Goal: Task Accomplishment & Management: Complete application form

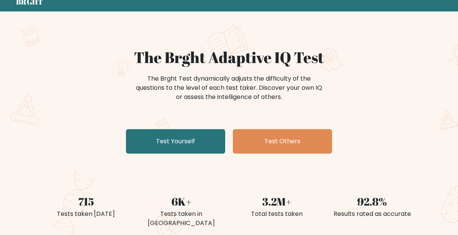
scroll to position [41, 0]
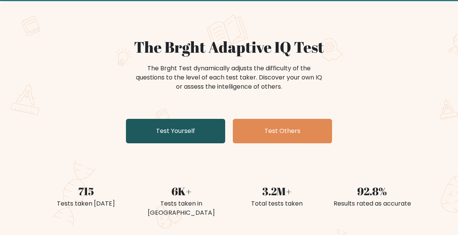
click at [207, 131] on link "Test Yourself" at bounding box center [175, 131] width 99 height 24
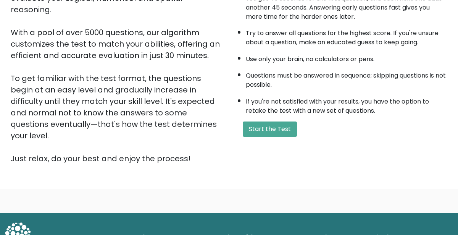
scroll to position [115, 0]
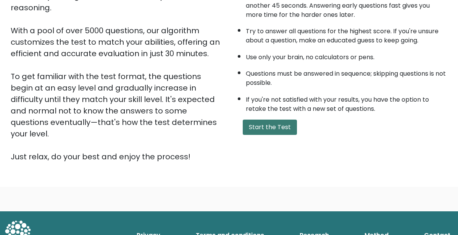
click at [260, 126] on button "Start the Test" at bounding box center [270, 126] width 54 height 15
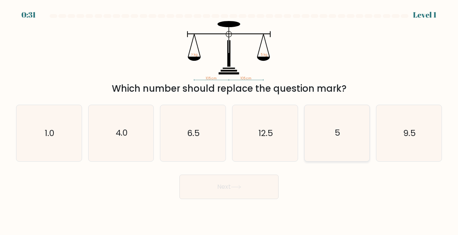
click at [335, 136] on text "5" at bounding box center [337, 133] width 5 height 12
click at [229, 119] on input "e. 5" at bounding box center [229, 119] width 0 height 2
radio input "true"
click at [208, 191] on button "Next" at bounding box center [228, 186] width 99 height 24
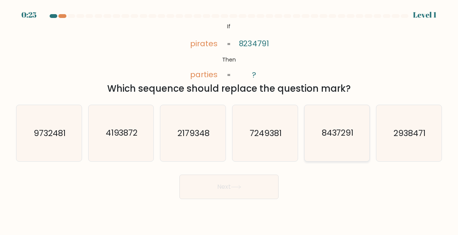
click at [331, 137] on text "8437291" at bounding box center [337, 133] width 32 height 12
click at [229, 119] on input "e. 8437291" at bounding box center [229, 119] width 0 height 2
radio input "true"
click at [230, 191] on button "Next" at bounding box center [228, 186] width 99 height 24
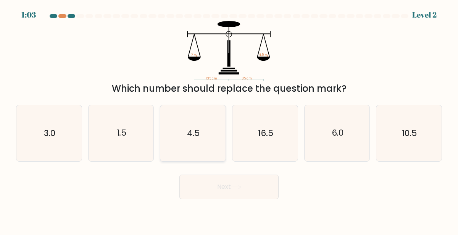
click at [182, 132] on icon "4.5" at bounding box center [193, 133] width 56 height 56
click at [229, 119] on input "c. 4.5" at bounding box center [229, 119] width 0 height 2
radio input "true"
click at [231, 191] on button "Next" at bounding box center [228, 186] width 99 height 24
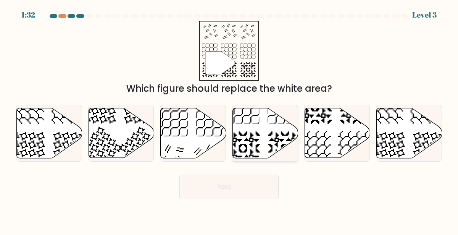
click at [274, 139] on icon at bounding box center [265, 133] width 65 height 50
click at [229, 119] on input "d." at bounding box center [229, 119] width 0 height 2
radio input "true"
click at [250, 173] on div "Next" at bounding box center [228, 185] width 435 height 28
click at [248, 177] on button "Next" at bounding box center [228, 186] width 99 height 24
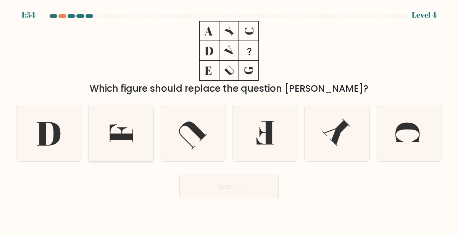
click at [123, 138] on icon at bounding box center [122, 133] width 24 height 18
click at [229, 119] on input "b." at bounding box center [229, 119] width 0 height 2
radio input "true"
click at [252, 192] on button "Next" at bounding box center [228, 186] width 99 height 24
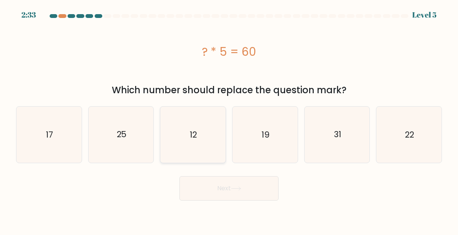
click at [185, 140] on icon "12" at bounding box center [193, 134] width 56 height 56
click at [229, 119] on input "c. 12" at bounding box center [229, 119] width 0 height 2
radio input "true"
click at [225, 188] on button "Next" at bounding box center [228, 188] width 99 height 24
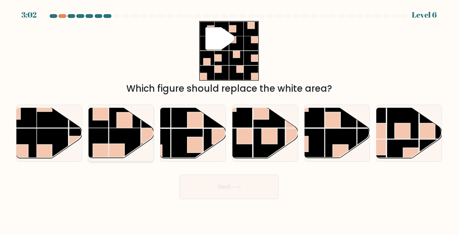
click at [123, 132] on rect at bounding box center [125, 143] width 32 height 32
click at [229, 119] on input "b." at bounding box center [229, 119] width 0 height 2
radio input "true"
click at [216, 196] on button "Next" at bounding box center [228, 186] width 99 height 24
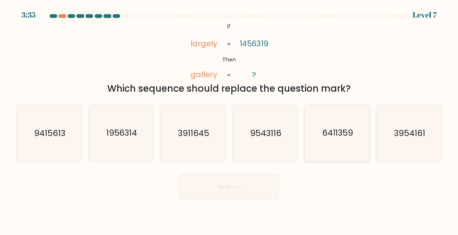
click at [340, 140] on icon "6411359" at bounding box center [337, 133] width 56 height 56
click at [229, 119] on input "e. 6411359" at bounding box center [229, 119] width 0 height 2
radio input "true"
click at [237, 184] on button "Next" at bounding box center [228, 186] width 99 height 24
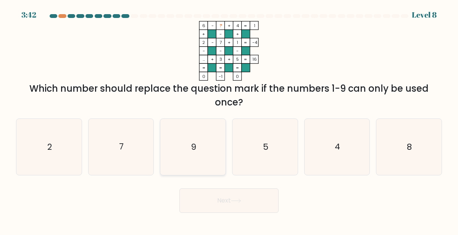
click at [204, 149] on icon "9" at bounding box center [193, 147] width 56 height 56
click at [229, 119] on input "c. 9" at bounding box center [229, 119] width 0 height 2
radio input "true"
click at [225, 193] on button "Next" at bounding box center [228, 200] width 99 height 24
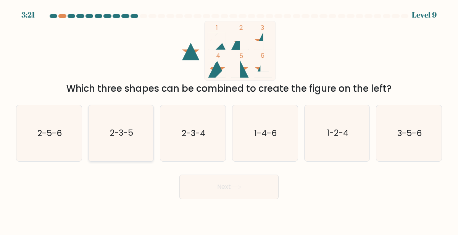
click at [132, 140] on icon "2-3-5" at bounding box center [121, 133] width 56 height 56
click at [229, 119] on input "b. 2-3-5" at bounding box center [229, 119] width 0 height 2
radio input "true"
click at [209, 183] on button "Next" at bounding box center [228, 186] width 99 height 24
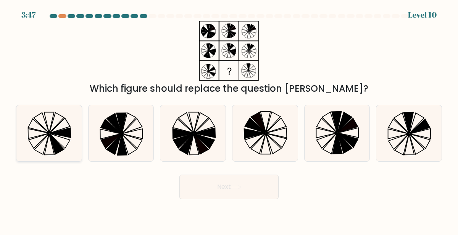
click at [66, 137] on icon at bounding box center [49, 133] width 56 height 56
click at [229, 119] on input "a." at bounding box center [229, 119] width 0 height 2
radio input "true"
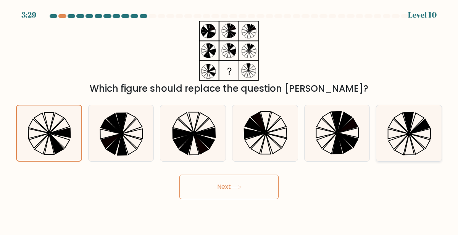
click at [403, 129] on icon at bounding box center [409, 133] width 56 height 56
click at [229, 119] on input "f." at bounding box center [229, 119] width 0 height 2
radio input "true"
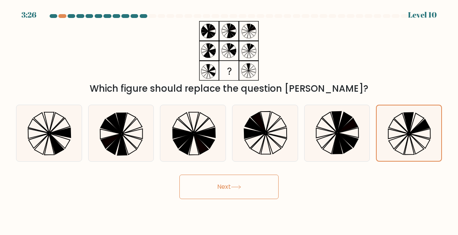
click at [246, 184] on button "Next" at bounding box center [228, 186] width 99 height 24
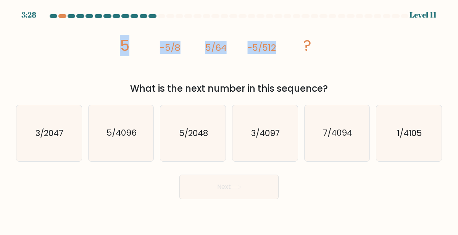
drag, startPoint x: 278, startPoint y: 49, endPoint x: 108, endPoint y: 39, distance: 169.8
click at [108, 39] on div "image/svg+xml 5 -5/8 5/64 -5/512 ? What is the next number in this sequence?" at bounding box center [228, 58] width 435 height 74
copy g "5 -5/8 5/64 -5/512"
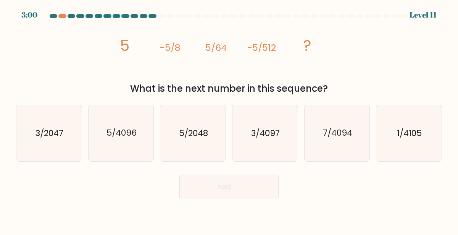
click at [353, 79] on div "image/svg+xml 5 -5/8 5/64 -5/512 ? What is the next number in this sequence?" at bounding box center [228, 58] width 435 height 74
click at [324, 133] on text "7/4094" at bounding box center [337, 133] width 29 height 12
click at [229, 119] on input "e. 7/4094" at bounding box center [229, 119] width 0 height 2
radio input "true"
click at [140, 141] on icon "5/4096" at bounding box center [121, 133] width 56 height 56
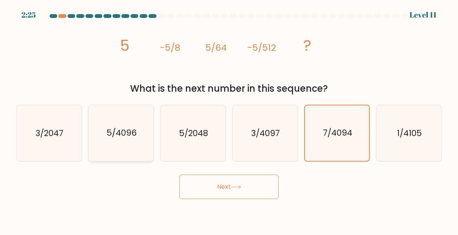
click at [229, 119] on input "b. 5/4096" at bounding box center [229, 119] width 0 height 2
radio input "true"
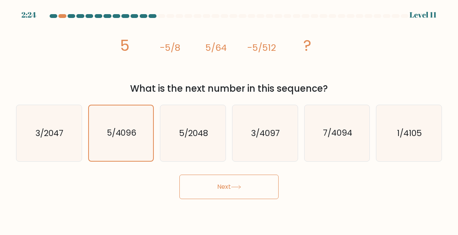
click at [218, 187] on button "Next" at bounding box center [228, 186] width 99 height 24
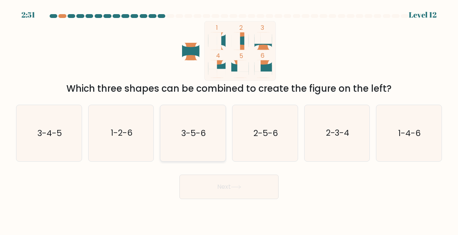
click at [204, 133] on text "3-5-6" at bounding box center [193, 133] width 24 height 12
click at [229, 119] on input "c. 3-5-6" at bounding box center [229, 119] width 0 height 2
radio input "true"
click at [245, 181] on button "Next" at bounding box center [228, 186] width 99 height 24
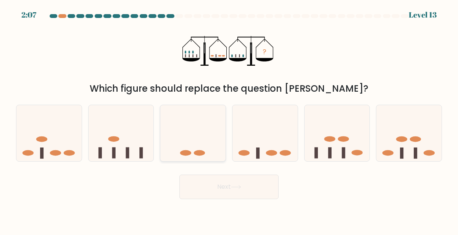
click at [202, 142] on icon at bounding box center [192, 133] width 65 height 54
click at [229, 119] on input "c." at bounding box center [229, 119] width 0 height 2
radio input "true"
click at [210, 180] on button "Next" at bounding box center [228, 186] width 99 height 24
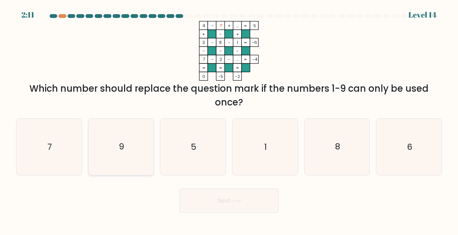
click at [110, 154] on icon "9" at bounding box center [121, 147] width 56 height 56
click at [229, 119] on input "b. 9" at bounding box center [229, 119] width 0 height 2
radio input "true"
click at [348, 168] on icon "8" at bounding box center [337, 147] width 56 height 56
click at [229, 119] on input "e. 8" at bounding box center [229, 119] width 0 height 2
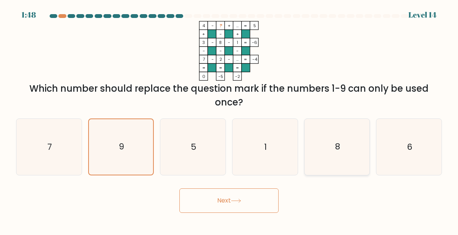
radio input "true"
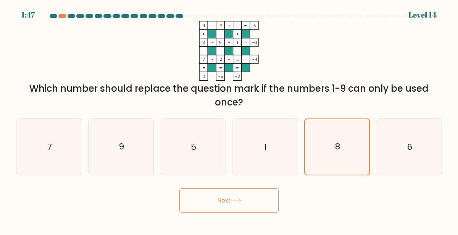
click at [244, 202] on button "Next" at bounding box center [228, 200] width 99 height 24
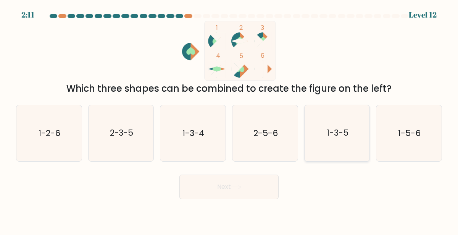
click at [318, 134] on icon "1-3-5" at bounding box center [337, 133] width 56 height 56
click at [229, 119] on input "e. 1-3-5" at bounding box center [229, 119] width 0 height 2
radio input "true"
click at [238, 187] on icon at bounding box center [236, 187] width 10 height 4
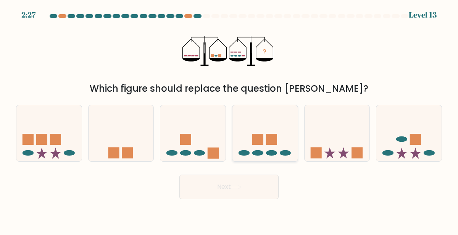
click at [262, 147] on icon at bounding box center [264, 133] width 65 height 54
click at [229, 119] on input "d." at bounding box center [229, 119] width 0 height 2
radio input "true"
click at [243, 181] on button "Next" at bounding box center [228, 186] width 99 height 24
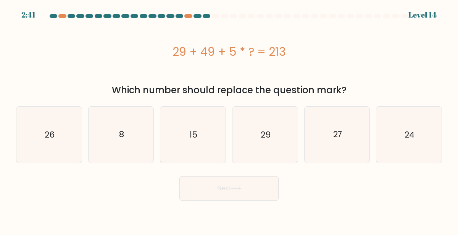
drag, startPoint x: 286, startPoint y: 51, endPoint x: 172, endPoint y: 42, distance: 114.5
click at [172, 42] on div "29 + 49 + 5 * ? = 213" at bounding box center [229, 51] width 426 height 61
copy div "29 + 49 + 5 * ? = 213"
click at [303, 119] on div "e. 27" at bounding box center [337, 134] width 72 height 57
click at [321, 127] on icon "27" at bounding box center [337, 134] width 56 height 56
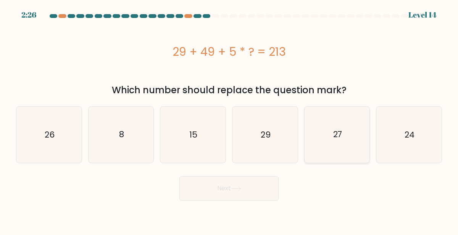
click at [229, 119] on input "e. 27" at bounding box center [229, 119] width 0 height 2
radio input "true"
click at [230, 179] on button "Next" at bounding box center [228, 188] width 99 height 24
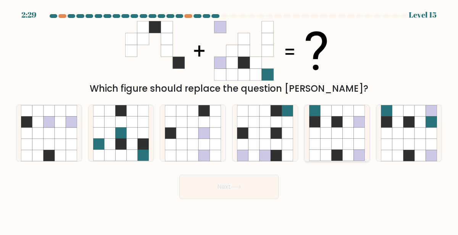
click at [345, 142] on icon at bounding box center [348, 144] width 11 height 11
click at [229, 119] on input "e." at bounding box center [229, 119] width 0 height 2
radio input "true"
click at [232, 187] on button "Next" at bounding box center [228, 186] width 99 height 24
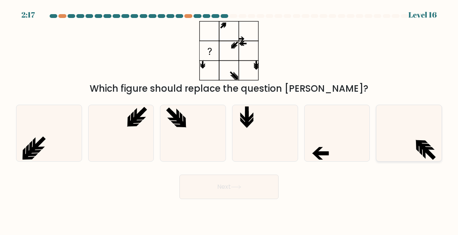
click at [417, 144] on icon at bounding box center [422, 146] width 13 height 13
click at [229, 119] on input "f." at bounding box center [229, 119] width 0 height 2
radio input "true"
click at [65, 138] on icon at bounding box center [49, 133] width 56 height 56
click at [229, 119] on input "a." at bounding box center [229, 119] width 0 height 2
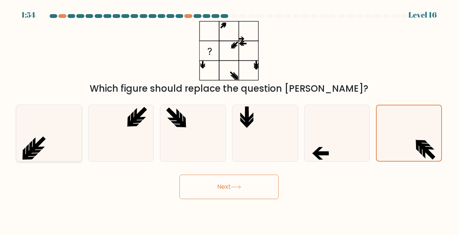
radio input "true"
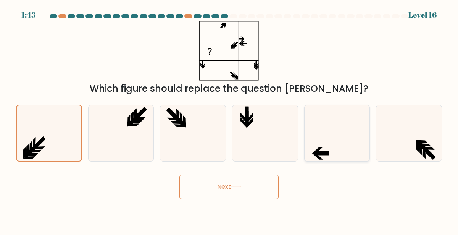
click at [335, 137] on icon at bounding box center [337, 133] width 56 height 56
click at [229, 119] on input "e." at bounding box center [229, 119] width 0 height 2
radio input "true"
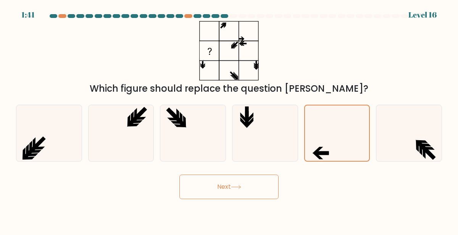
click at [265, 182] on button "Next" at bounding box center [228, 186] width 99 height 24
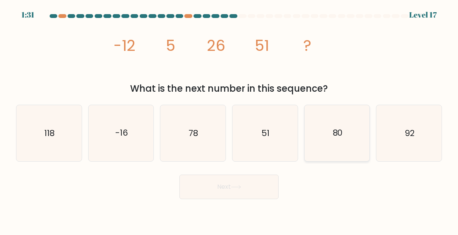
click at [328, 132] on icon "80" at bounding box center [337, 133] width 56 height 56
click at [229, 119] on input "e. 80" at bounding box center [229, 119] width 0 height 2
radio input "true"
click at [218, 198] on button "Next" at bounding box center [228, 186] width 99 height 24
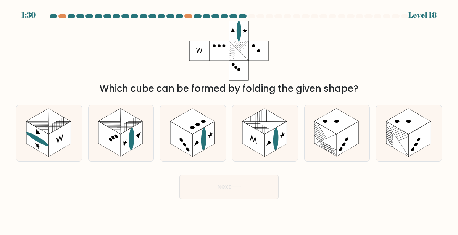
click at [225, 195] on button "Next" at bounding box center [228, 186] width 99 height 24
click at [336, 192] on div "Next" at bounding box center [228, 185] width 435 height 28
click at [336, 137] on rect at bounding box center [326, 138] width 22 height 35
click at [229, 119] on input "e." at bounding box center [229, 119] width 0 height 2
radio input "true"
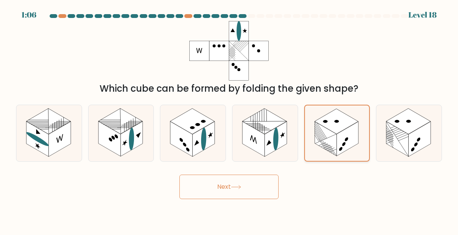
click at [335, 140] on rect at bounding box center [326, 139] width 22 height 34
click at [229, 119] on input "e." at bounding box center [229, 119] width 0 height 2
click at [242, 184] on button "Next" at bounding box center [228, 186] width 99 height 24
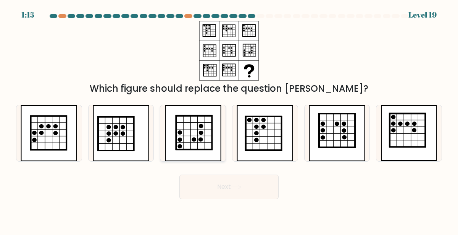
click at [196, 139] on icon at bounding box center [193, 133] width 35 height 34
click at [229, 119] on input "c." at bounding box center [229, 119] width 0 height 2
radio input "true"
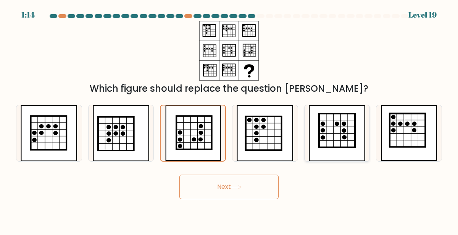
click at [333, 132] on icon at bounding box center [336, 131] width 35 height 34
click at [229, 119] on input "e." at bounding box center [229, 119] width 0 height 2
radio input "true"
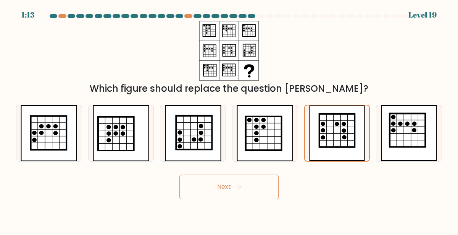
click at [225, 192] on button "Next" at bounding box center [228, 186] width 99 height 24
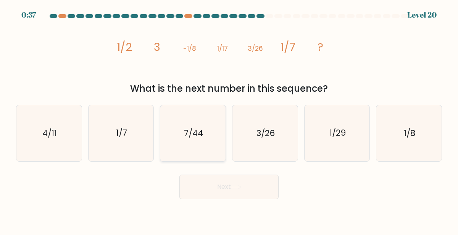
click at [213, 139] on icon "7/44" at bounding box center [193, 133] width 56 height 56
click at [229, 119] on input "c. 7/44" at bounding box center [229, 119] width 0 height 2
radio input "true"
click at [240, 192] on button "Next" at bounding box center [228, 186] width 99 height 24
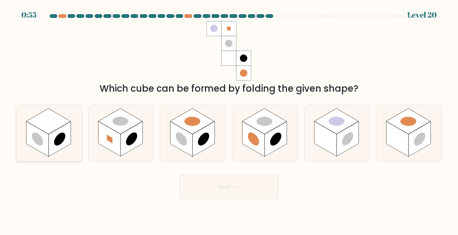
click at [50, 143] on rect at bounding box center [59, 138] width 22 height 35
click at [229, 119] on input "a." at bounding box center [229, 119] width 0 height 2
radio input "true"
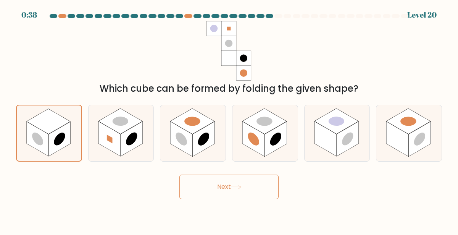
click at [219, 181] on button "Next" at bounding box center [228, 186] width 99 height 24
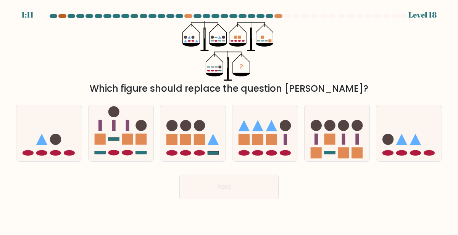
click at [61, 16] on div at bounding box center [62, 16] width 8 height 4
click at [370, 141] on div "e." at bounding box center [337, 133] width 72 height 57
click at [324, 142] on rect at bounding box center [329, 139] width 11 height 11
click at [229, 119] on input "e." at bounding box center [229, 119] width 0 height 2
radio input "true"
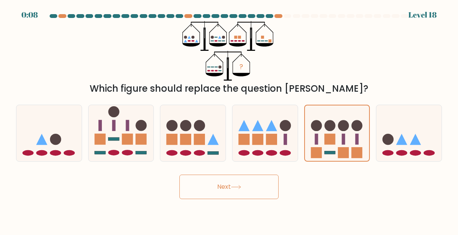
click at [248, 184] on button "Next" at bounding box center [228, 186] width 99 height 24
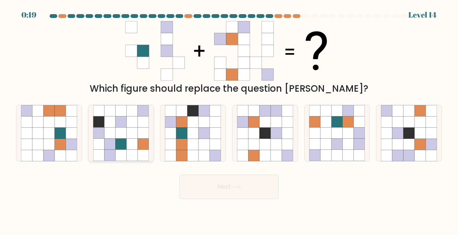
click at [137, 121] on icon at bounding box center [132, 121] width 11 height 11
click at [229, 119] on input "b." at bounding box center [229, 119] width 0 height 2
radio input "true"
click at [239, 181] on button "Next" at bounding box center [228, 186] width 99 height 24
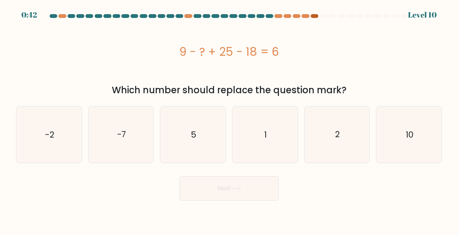
click at [314, 15] on div at bounding box center [315, 16] width 8 height 4
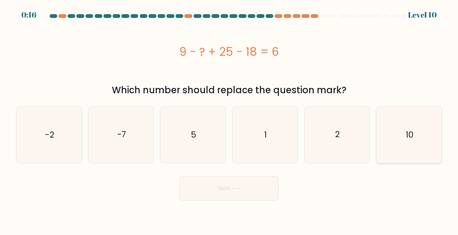
click at [417, 135] on icon "10" at bounding box center [409, 134] width 56 height 56
click at [229, 119] on input "f. 10" at bounding box center [229, 119] width 0 height 2
radio input "true"
click at [234, 193] on button "Next" at bounding box center [228, 188] width 99 height 24
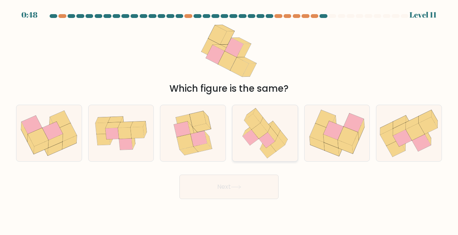
click at [271, 136] on icon at bounding box center [267, 140] width 16 height 16
click at [229, 119] on input "d." at bounding box center [229, 119] width 0 height 2
radio input "true"
click at [253, 184] on button "Next" at bounding box center [228, 186] width 99 height 24
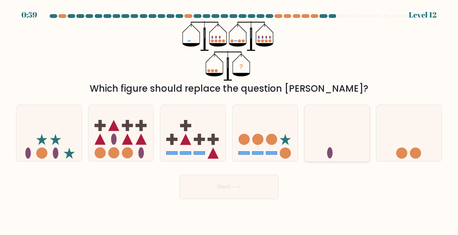
click at [307, 125] on icon at bounding box center [337, 133] width 65 height 54
click at [229, 119] on input "e." at bounding box center [229, 119] width 0 height 2
radio input "true"
click at [235, 179] on button "Next" at bounding box center [228, 186] width 99 height 24
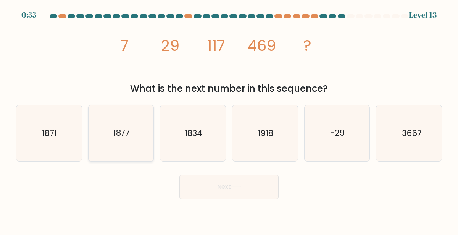
click at [145, 136] on icon "1877" at bounding box center [121, 133] width 56 height 56
click at [229, 119] on input "b. 1877" at bounding box center [229, 119] width 0 height 2
radio input "true"
click at [241, 188] on icon at bounding box center [236, 187] width 10 height 4
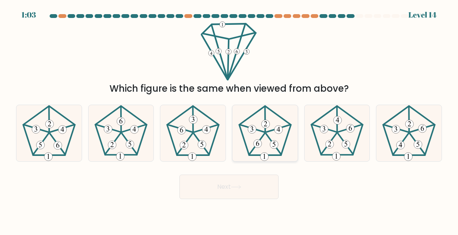
click at [264, 134] on 251 at bounding box center [257, 143] width 16 height 21
click at [229, 119] on input "d." at bounding box center [229, 119] width 0 height 2
radio input "true"
click at [244, 180] on button "Next" at bounding box center [228, 186] width 99 height 24
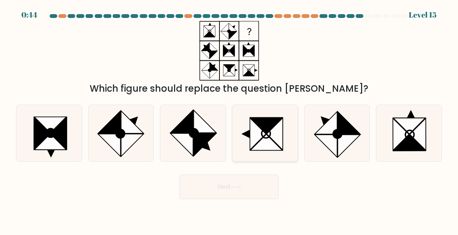
click at [269, 142] on icon at bounding box center [266, 142] width 32 height 16
click at [229, 119] on input "d." at bounding box center [229, 119] width 0 height 2
radio input "true"
click at [237, 182] on button "Next" at bounding box center [228, 186] width 99 height 24
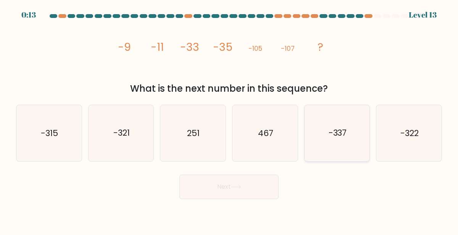
click at [351, 136] on icon "-337" at bounding box center [337, 133] width 56 height 56
click at [229, 119] on input "e. -337" at bounding box center [229, 119] width 0 height 2
radio input "true"
click at [128, 145] on icon "-321" at bounding box center [121, 133] width 56 height 56
click at [229, 119] on input "b. -321" at bounding box center [229, 119] width 0 height 2
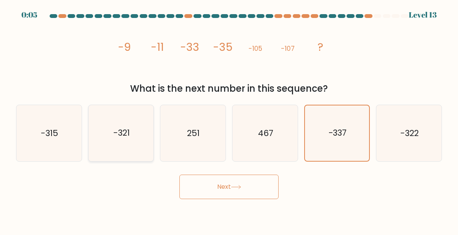
radio input "true"
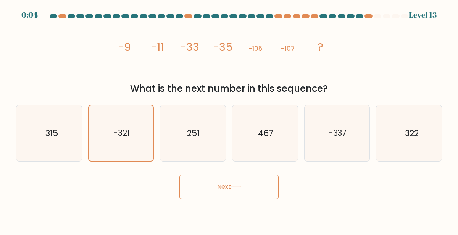
click at [229, 192] on button "Next" at bounding box center [228, 186] width 99 height 24
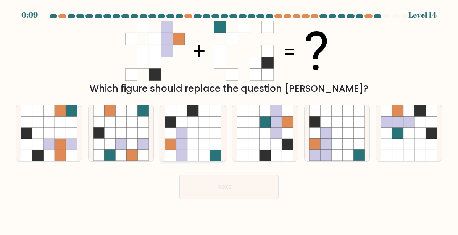
click at [179, 125] on icon at bounding box center [181, 121] width 11 height 11
click at [229, 119] on input "c." at bounding box center [229, 119] width 0 height 2
radio input "true"
click at [218, 181] on button "Next" at bounding box center [228, 186] width 99 height 24
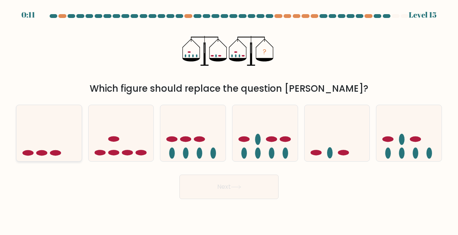
click at [67, 148] on icon at bounding box center [48, 133] width 65 height 54
click at [229, 119] on input "a." at bounding box center [229, 119] width 0 height 2
radio input "true"
click at [215, 191] on button "Next" at bounding box center [228, 186] width 99 height 24
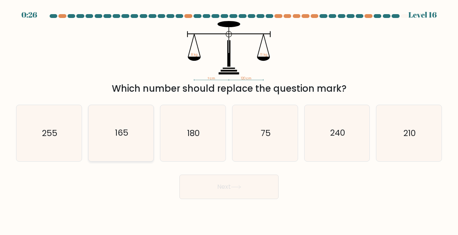
click at [137, 132] on icon "165" at bounding box center [121, 133] width 56 height 56
click at [229, 119] on input "b. 165" at bounding box center [229, 119] width 0 height 2
radio input "true"
click at [215, 181] on button "Next" at bounding box center [228, 186] width 99 height 24
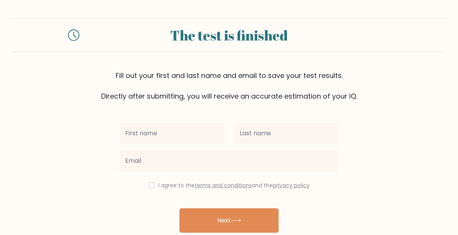
click at [170, 134] on input "text" at bounding box center [171, 133] width 105 height 21
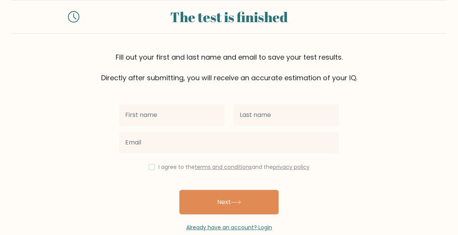
scroll to position [22, 0]
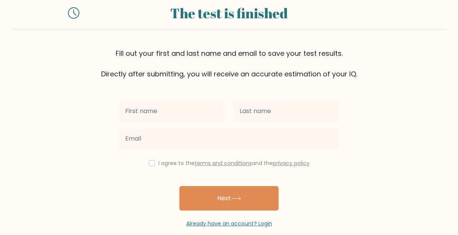
click at [142, 113] on input "text" at bounding box center [171, 110] width 105 height 21
type input "[PERSON_NAME]"
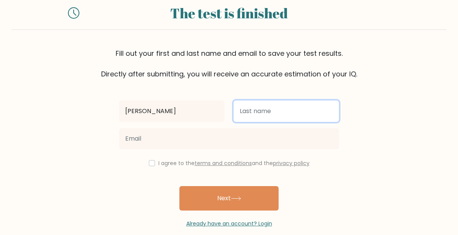
click at [275, 113] on input "text" at bounding box center [286, 110] width 105 height 21
type input "Blackedal"
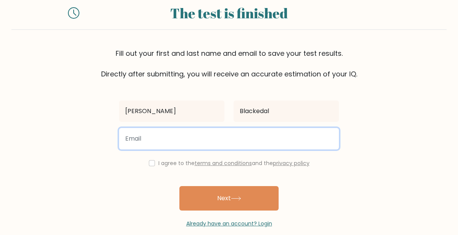
click at [201, 135] on input "email" at bounding box center [229, 138] width 220 height 21
type input "25alvin.blackedal@elev.kitas.se"
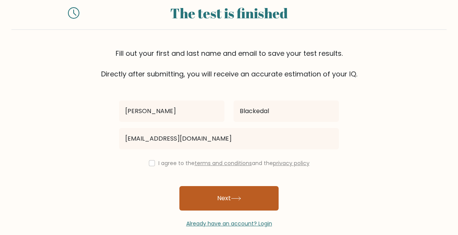
click at [219, 193] on button "Next" at bounding box center [228, 198] width 99 height 24
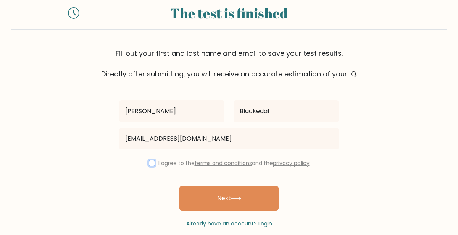
click at [149, 161] on input "checkbox" at bounding box center [152, 163] width 6 height 6
checkbox input "true"
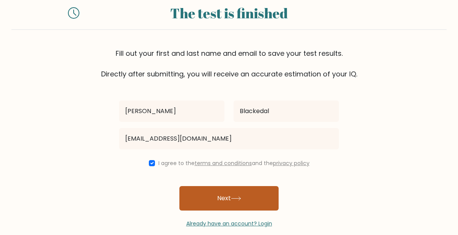
click at [207, 189] on button "Next" at bounding box center [228, 198] width 99 height 24
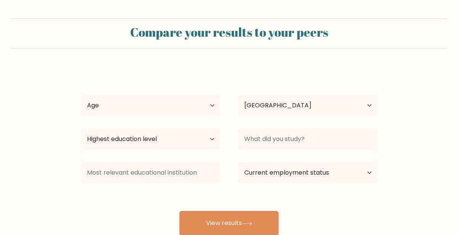
select select "SE"
click at [169, 102] on select "Age Under [DEMOGRAPHIC_DATA] [DEMOGRAPHIC_DATA] [DEMOGRAPHIC_DATA] [DEMOGRAPHIC…" at bounding box center [150, 105] width 139 height 21
select select "min_18"
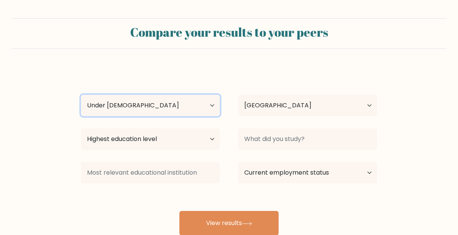
click at [81, 95] on select "Age Under [DEMOGRAPHIC_DATA] [DEMOGRAPHIC_DATA] [DEMOGRAPHIC_DATA] [DEMOGRAPHIC…" at bounding box center [150, 105] width 139 height 21
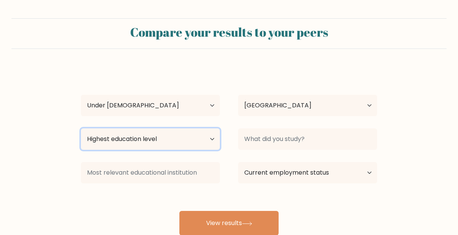
click at [146, 140] on select "Highest education level No schooling Primary Lower Secondary Upper Secondary Oc…" at bounding box center [150, 138] width 139 height 21
click at [81, 128] on select "Highest education level No schooling Primary Lower Secondary Upper Secondary Oc…" at bounding box center [150, 138] width 139 height 21
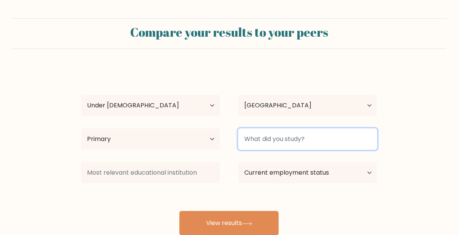
click at [271, 146] on input at bounding box center [307, 138] width 139 height 21
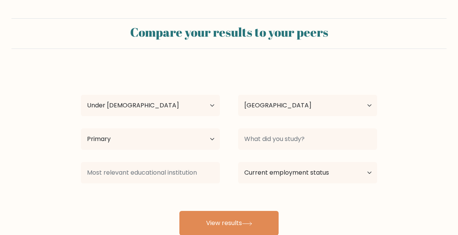
click at [182, 159] on div at bounding box center [150, 172] width 157 height 27
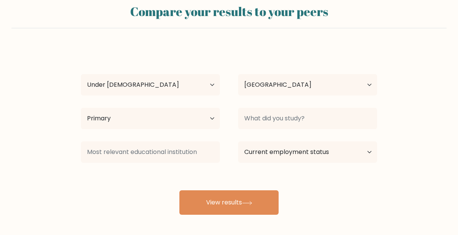
scroll to position [21, 0]
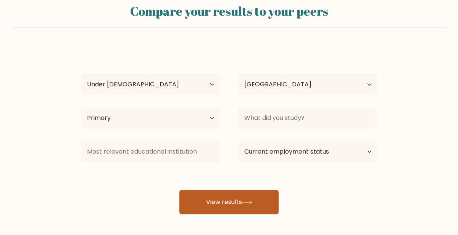
click at [240, 204] on button "View results" at bounding box center [228, 202] width 99 height 24
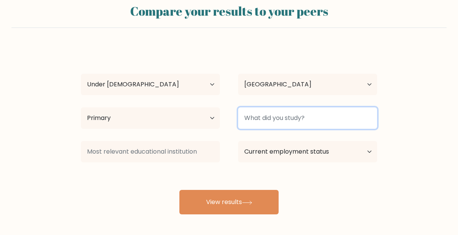
click at [295, 126] on input at bounding box center [307, 117] width 139 height 21
click at [283, 123] on input at bounding box center [307, 117] width 139 height 21
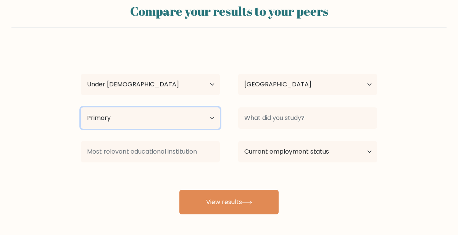
click at [219, 122] on select "Highest education level No schooling Primary Lower Secondary Upper Secondary Oc…" at bounding box center [150, 117] width 139 height 21
select select "lower_secondary"
click at [81, 107] on select "Highest education level No schooling Primary Lower Secondary Upper Secondary Oc…" at bounding box center [150, 117] width 139 height 21
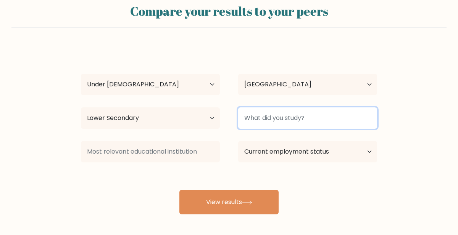
click at [254, 112] on input at bounding box center [307, 117] width 139 height 21
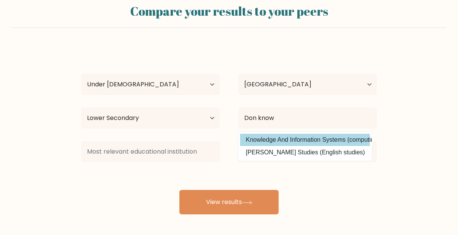
click at [300, 139] on option "Knowledge And Information Systems (computing)" at bounding box center [305, 140] width 130 height 12
type input "Knowledge And Information Systems"
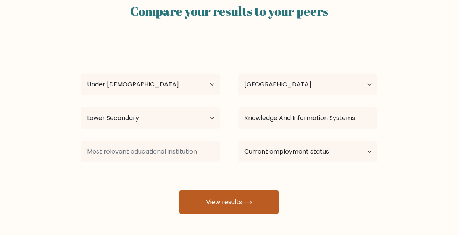
click at [220, 200] on button "View results" at bounding box center [228, 202] width 99 height 24
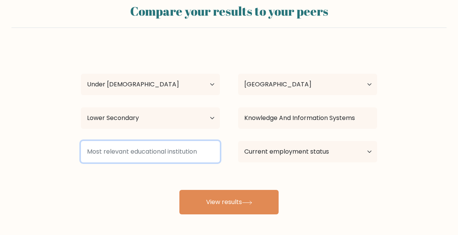
click at [168, 153] on input at bounding box center [150, 151] width 139 height 21
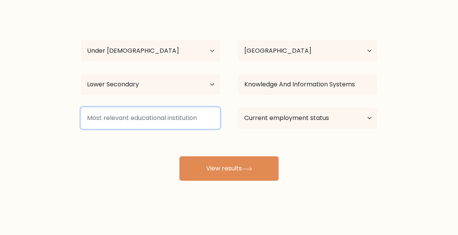
click at [157, 115] on input at bounding box center [150, 117] width 139 height 21
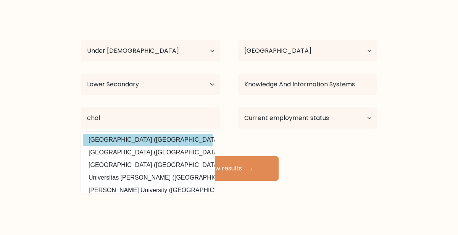
click at [131, 139] on option "Chalmers tekniska högskola (Sweden)" at bounding box center [148, 140] width 130 height 12
type input "[GEOGRAPHIC_DATA]"
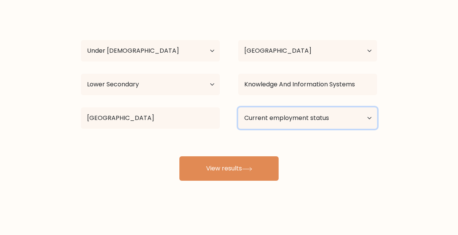
click at [336, 120] on select "Current employment status Employed Student Retired Other / prefer not to answer" at bounding box center [307, 117] width 139 height 21
select select "student"
click at [238, 107] on select "Current employment status Employed Student Retired Other / prefer not to answer" at bounding box center [307, 117] width 139 height 21
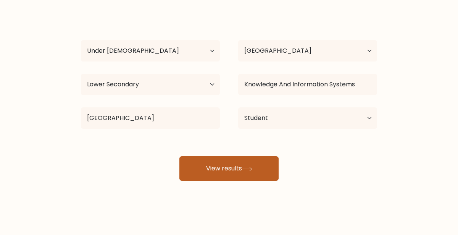
click at [252, 167] on icon at bounding box center [247, 169] width 10 height 4
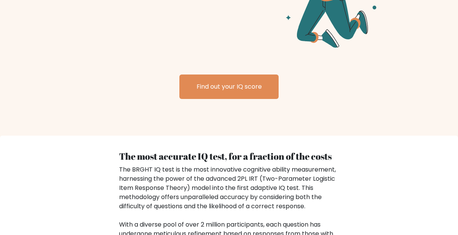
scroll to position [1032, 0]
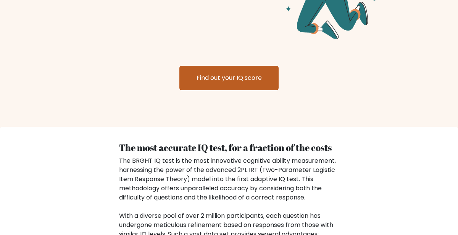
click at [246, 70] on link "Find out your IQ score" at bounding box center [228, 78] width 99 height 24
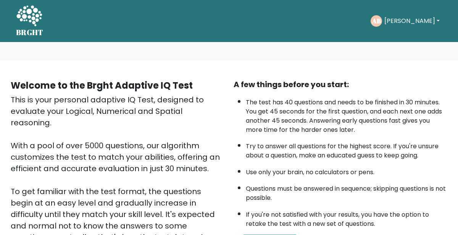
click at [400, 20] on button "[PERSON_NAME]" at bounding box center [412, 21] width 60 height 10
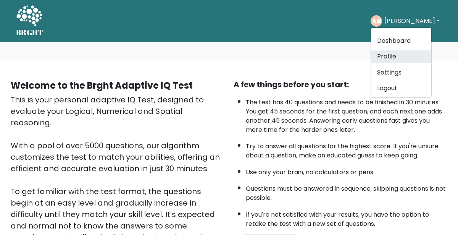
click at [399, 55] on link "Profile" at bounding box center [401, 56] width 60 height 12
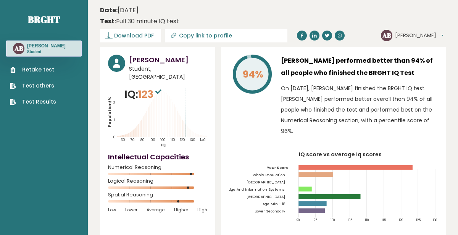
click at [400, 33] on button "[PERSON_NAME]" at bounding box center [419, 36] width 48 height 8
click at [429, 140] on div "94% [PERSON_NAME] performed better than 94% of all people who finished the BRGH…" at bounding box center [333, 141] width 225 height 188
click at [184, 104] on icon "Population/% IQ 0 1 2 60 70 80 90 100 110 120 130 140" at bounding box center [157, 117] width 99 height 61
click at [153, 134] on icon "Population/% IQ 0 1 2 60 70 80 90 100 110 120 130 140" at bounding box center [157, 117] width 99 height 61
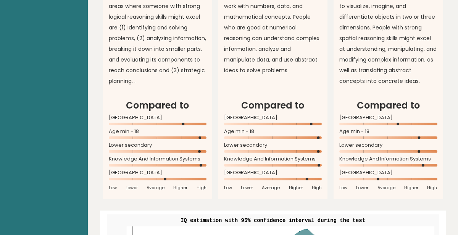
scroll to position [770, 0]
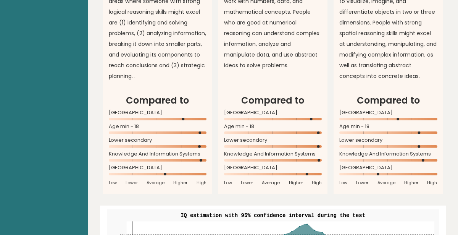
click at [379, 173] on circle at bounding box center [378, 174] width 3 height 3
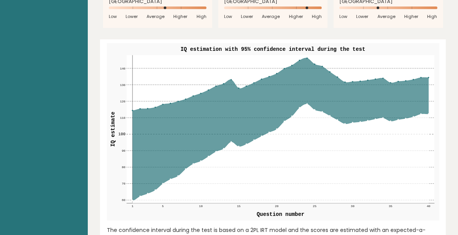
scroll to position [939, 0]
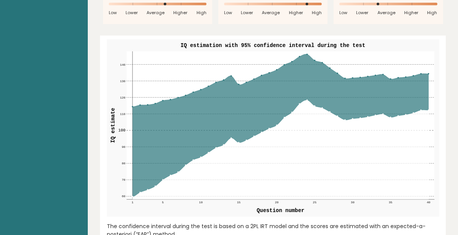
click at [159, 141] on icon at bounding box center [280, 125] width 297 height 142
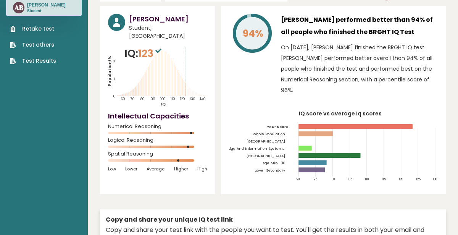
scroll to position [37, 0]
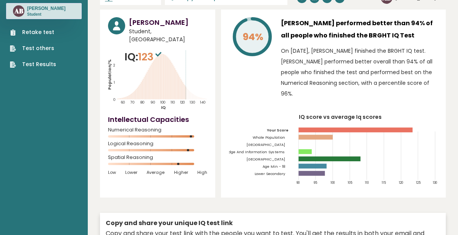
click at [137, 49] on p "IQ: 123" at bounding box center [143, 56] width 39 height 15
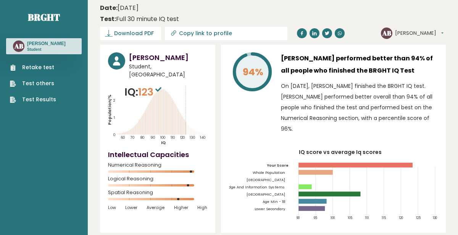
scroll to position [0, 0]
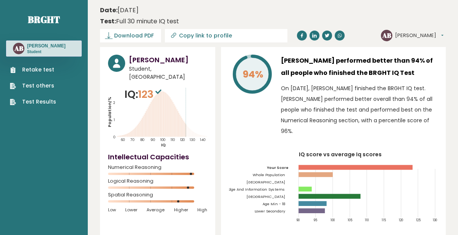
click at [216, 109] on div "Alvin Blackedal Student, Sweden IQ: 123 Population/% IQ 0 1 2 60 70 80 90 100 1…" at bounding box center [273, 192] width 346 height 291
click at [230, 103] on div "94%" at bounding box center [252, 98] width 46 height 86
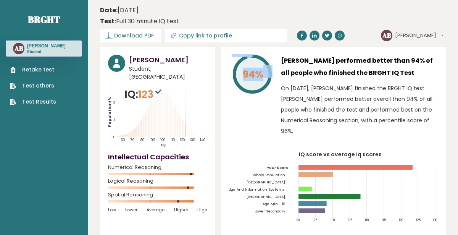
click at [230, 103] on div "94%" at bounding box center [252, 98] width 46 height 86
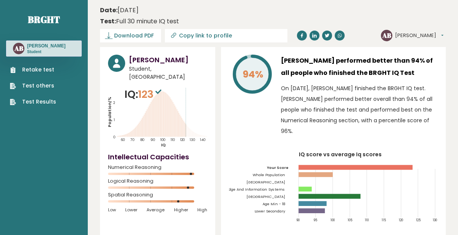
click at [31, 45] on h3 "[PERSON_NAME]" at bounding box center [46, 46] width 39 height 6
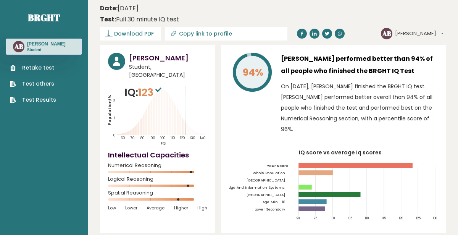
click at [411, 35] on button "[PERSON_NAME]" at bounding box center [419, 34] width 48 height 8
click at [415, 59] on link "Profile" at bounding box center [414, 56] width 39 height 11
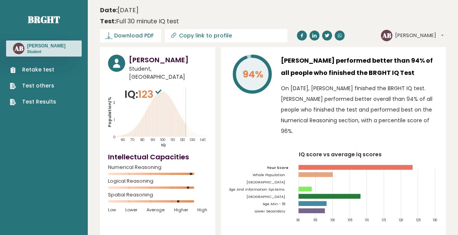
click at [411, 35] on button "[PERSON_NAME]" at bounding box center [419, 36] width 48 height 8
click at [414, 70] on link "Settings" at bounding box center [414, 68] width 39 height 11
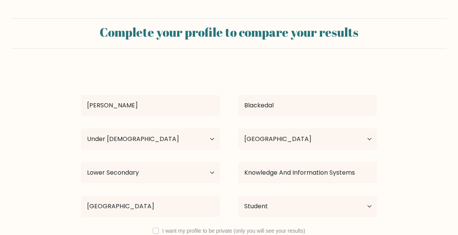
select select "min_18"
select select "SE"
select select "lower_secondary"
select select "student"
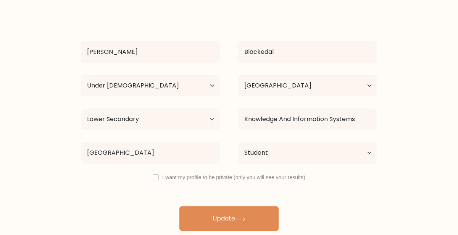
scroll to position [55, 0]
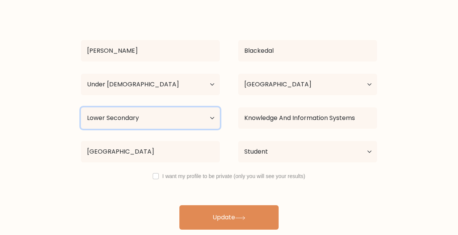
click at [190, 119] on select "Highest education level No schooling Primary Lower Secondary Upper Secondary Oc…" at bounding box center [150, 117] width 139 height 21
select select "no_schooling"
click at [81, 107] on select "Highest education level No schooling Primary Lower Secondary Upper Secondary Oc…" at bounding box center [150, 117] width 139 height 21
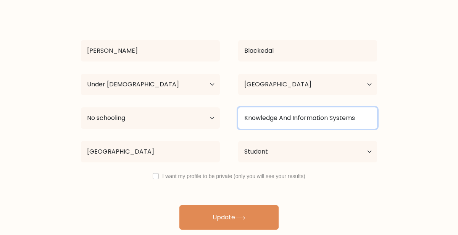
click at [298, 116] on input "Knowledge And Information Systems" at bounding box center [307, 117] width 139 height 21
click at [361, 119] on input "Knowledge And Information Systems" at bounding box center [307, 117] width 139 height 21
type input "K"
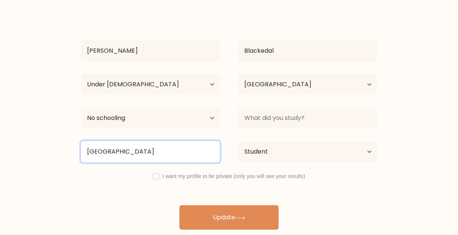
click at [177, 149] on input "Chalmers tekniska högskola" at bounding box center [150, 151] width 139 height 21
type input "C"
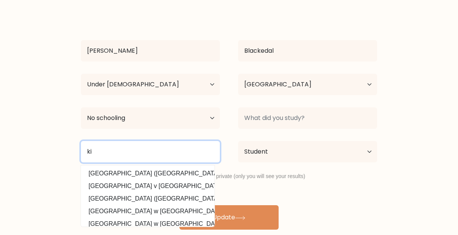
type input "k"
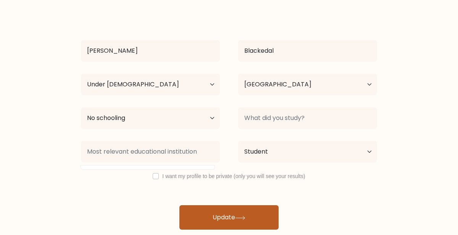
click at [245, 213] on button "Update" at bounding box center [228, 217] width 99 height 24
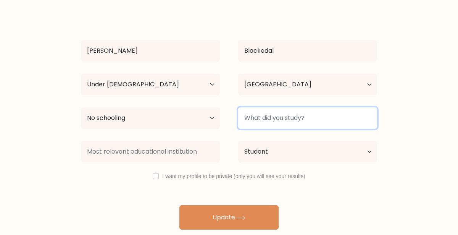
click at [287, 123] on input at bounding box center [307, 117] width 139 height 21
type input "Ekonomi"
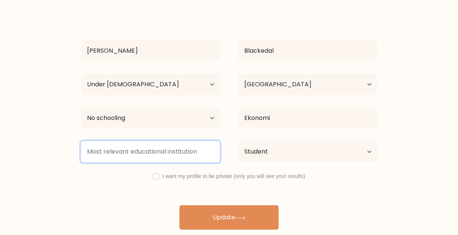
click at [189, 153] on input at bounding box center [150, 151] width 139 height 21
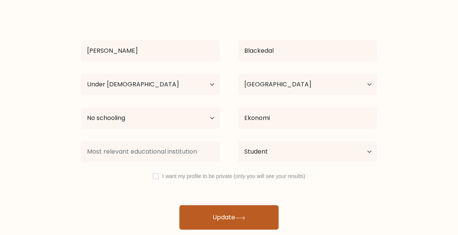
click at [202, 215] on button "Update" at bounding box center [228, 217] width 99 height 24
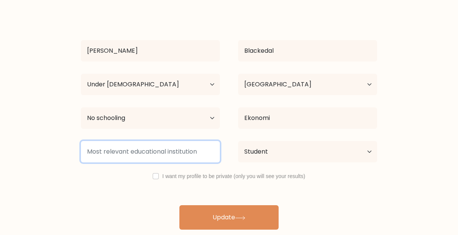
click at [127, 147] on input at bounding box center [150, 151] width 139 height 21
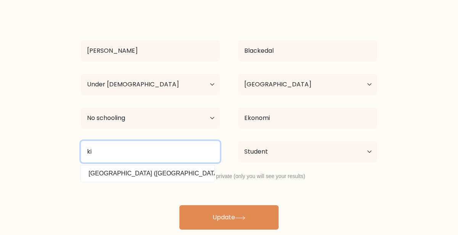
type input "k"
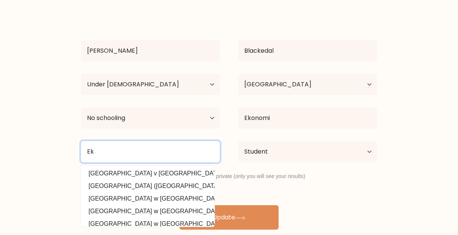
type input "E"
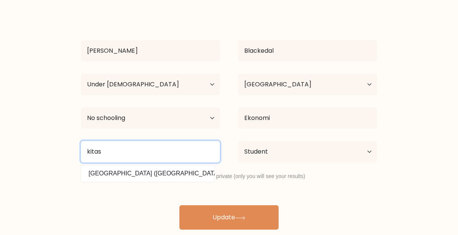
type input "kitas"
click at [179, 205] on button "Update" at bounding box center [228, 217] width 99 height 24
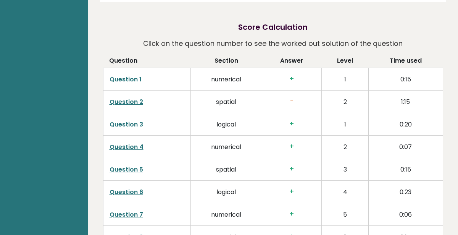
scroll to position [1158, 0]
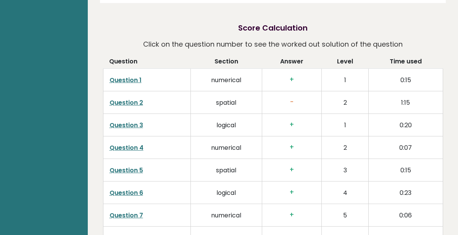
click at [125, 98] on link "Question 2" at bounding box center [127, 102] width 34 height 9
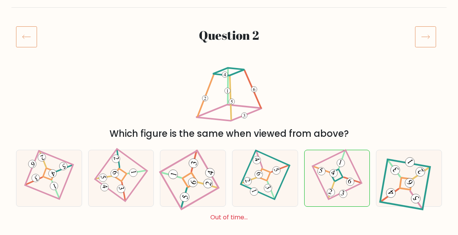
scroll to position [81, 0]
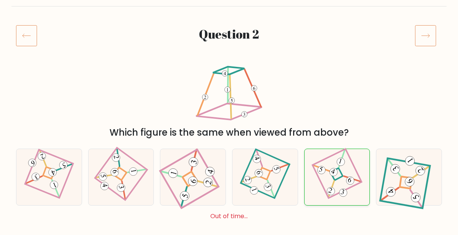
click at [330, 161] on icon at bounding box center [337, 176] width 38 height 45
click at [229, 39] on input "e." at bounding box center [229, 38] width 0 height 2
radio input "true"
click at [26, 29] on icon at bounding box center [26, 35] width 21 height 21
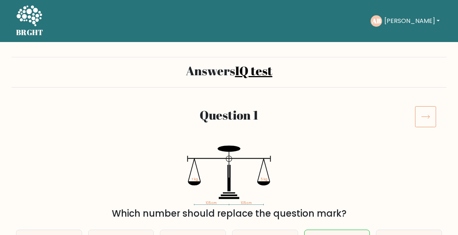
click at [399, 26] on button "Alvin" at bounding box center [412, 21] width 60 height 10
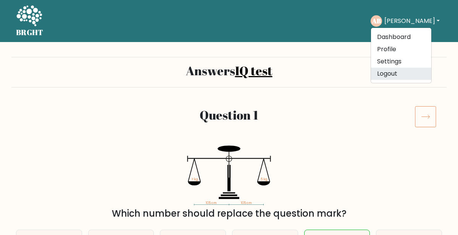
click at [400, 72] on link "Logout" at bounding box center [401, 74] width 60 height 12
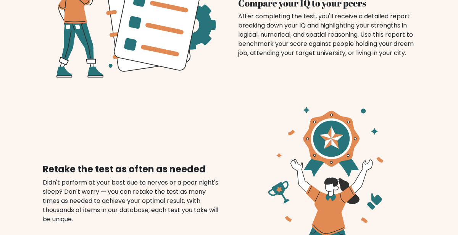
scroll to position [788, 0]
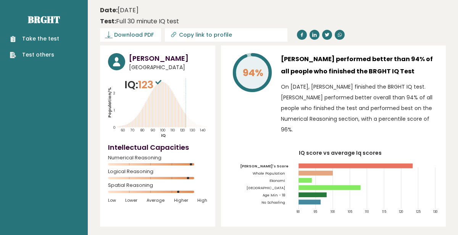
scroll to position [2, 0]
